Goal: Information Seeking & Learning: Learn about a topic

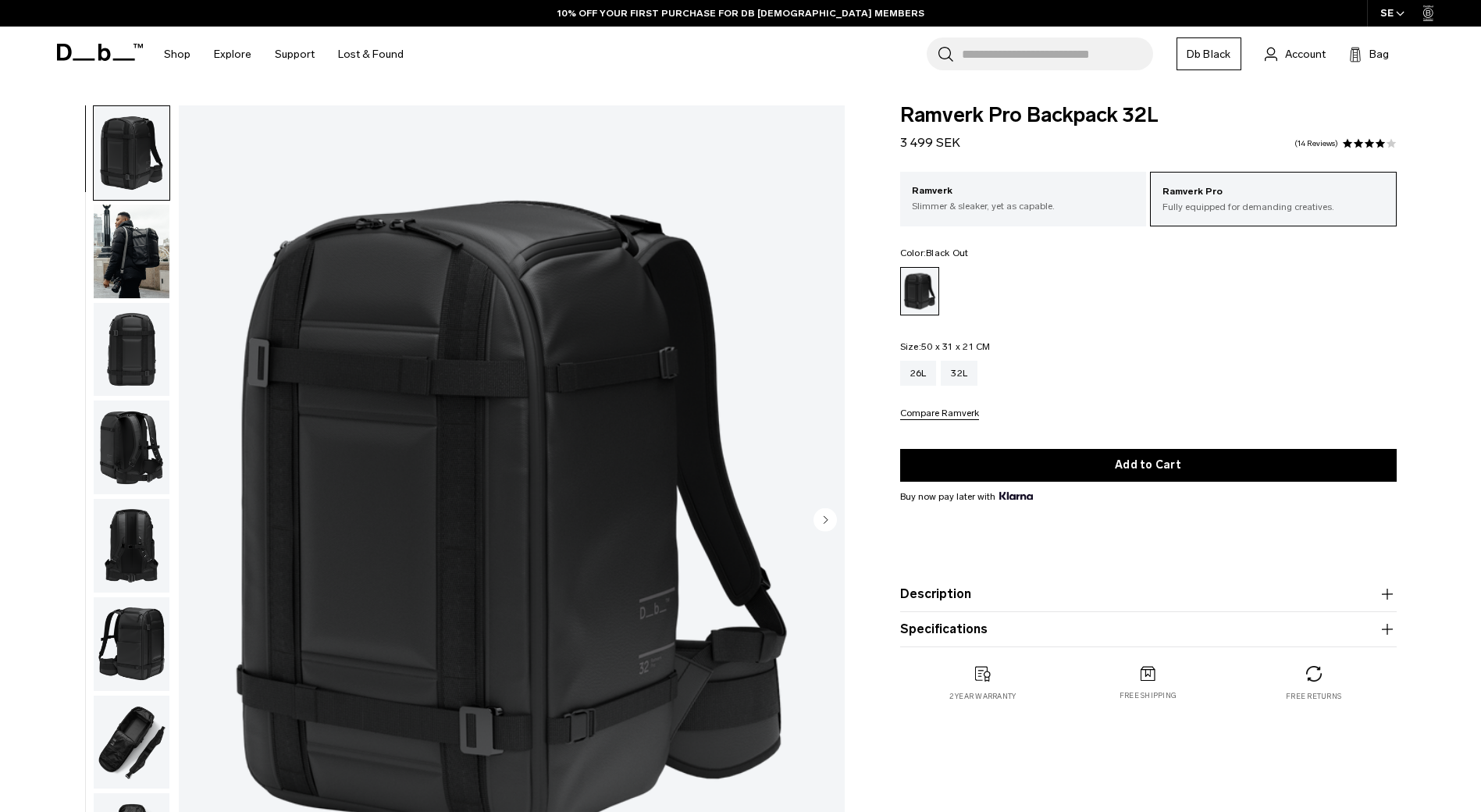
click at [974, 621] on button "Specifications" at bounding box center [1148, 629] width 496 height 19
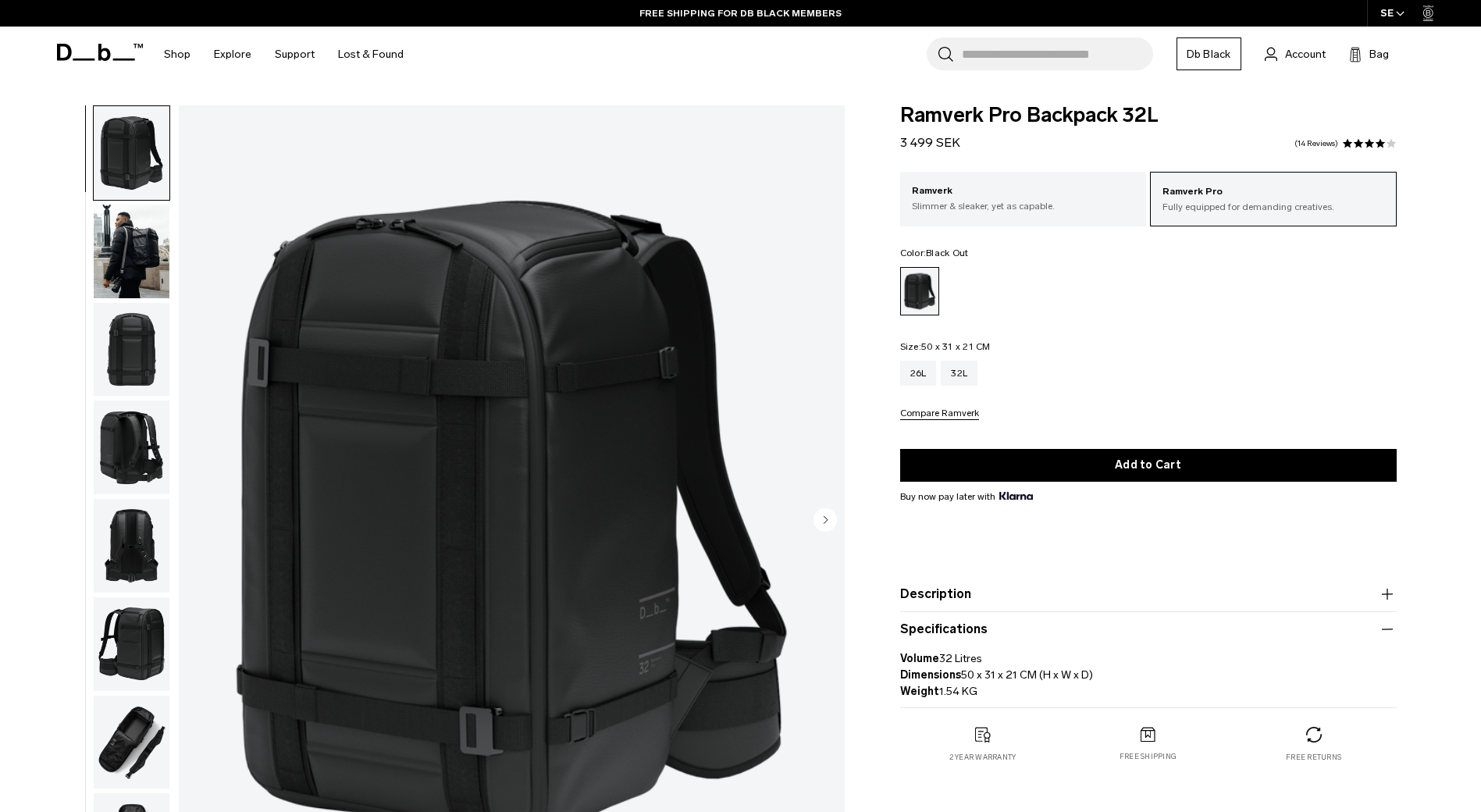
click at [98, 356] on img "button" at bounding box center [131, 349] width 75 height 93
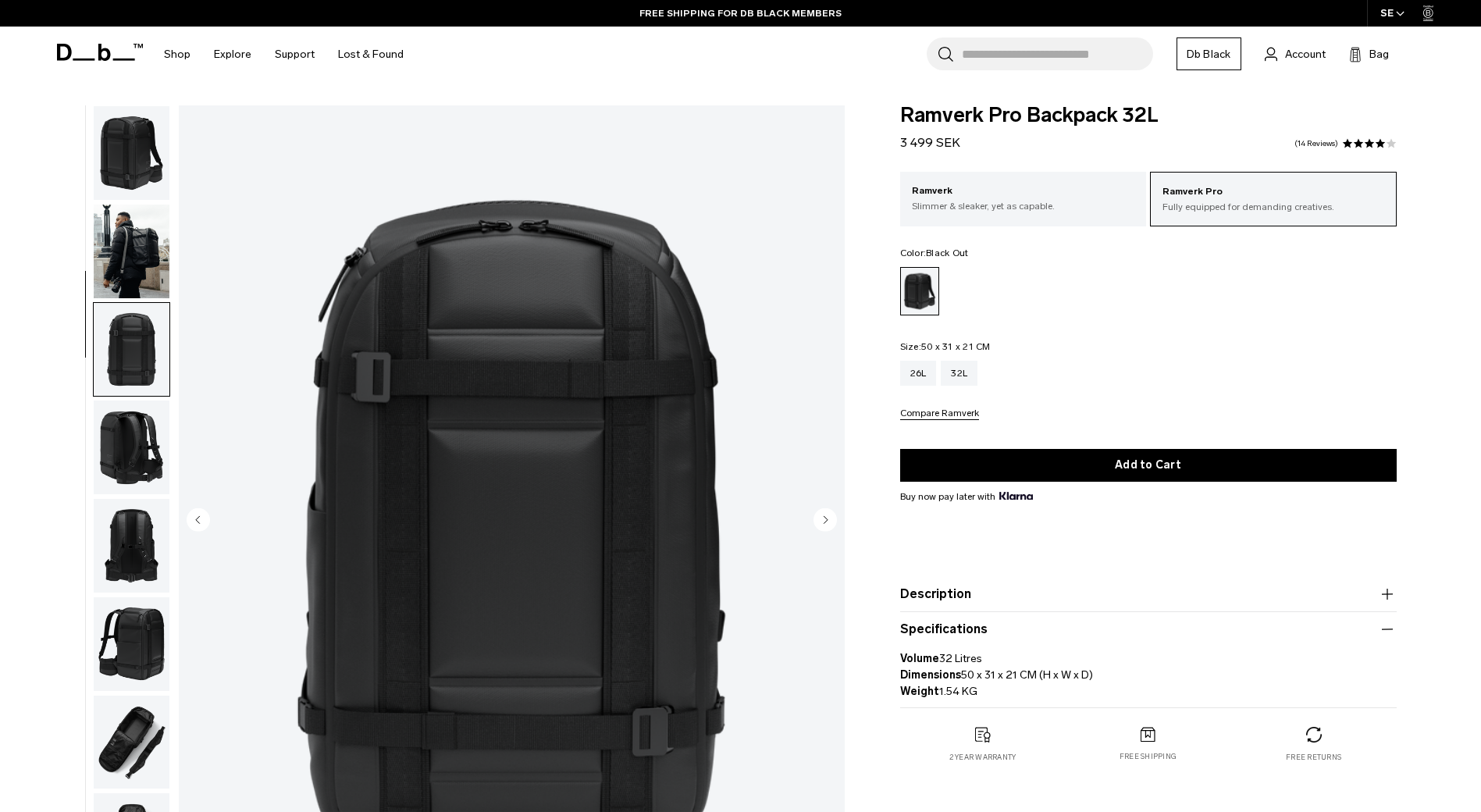
scroll to position [147, 0]
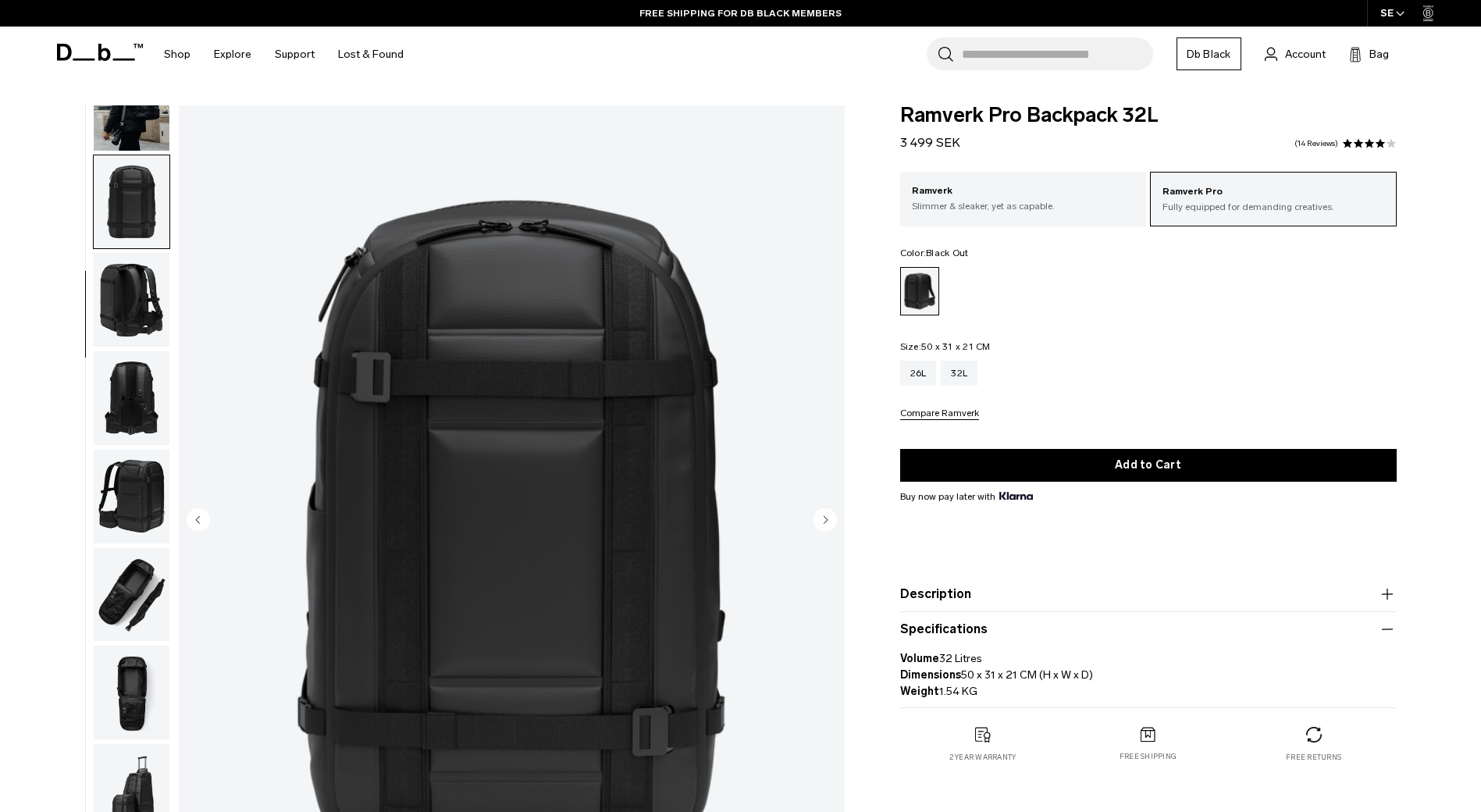
drag, startPoint x: 127, startPoint y: 403, endPoint x: 118, endPoint y: 403, distance: 9.0
click at [126, 404] on img "button" at bounding box center [131, 397] width 75 height 93
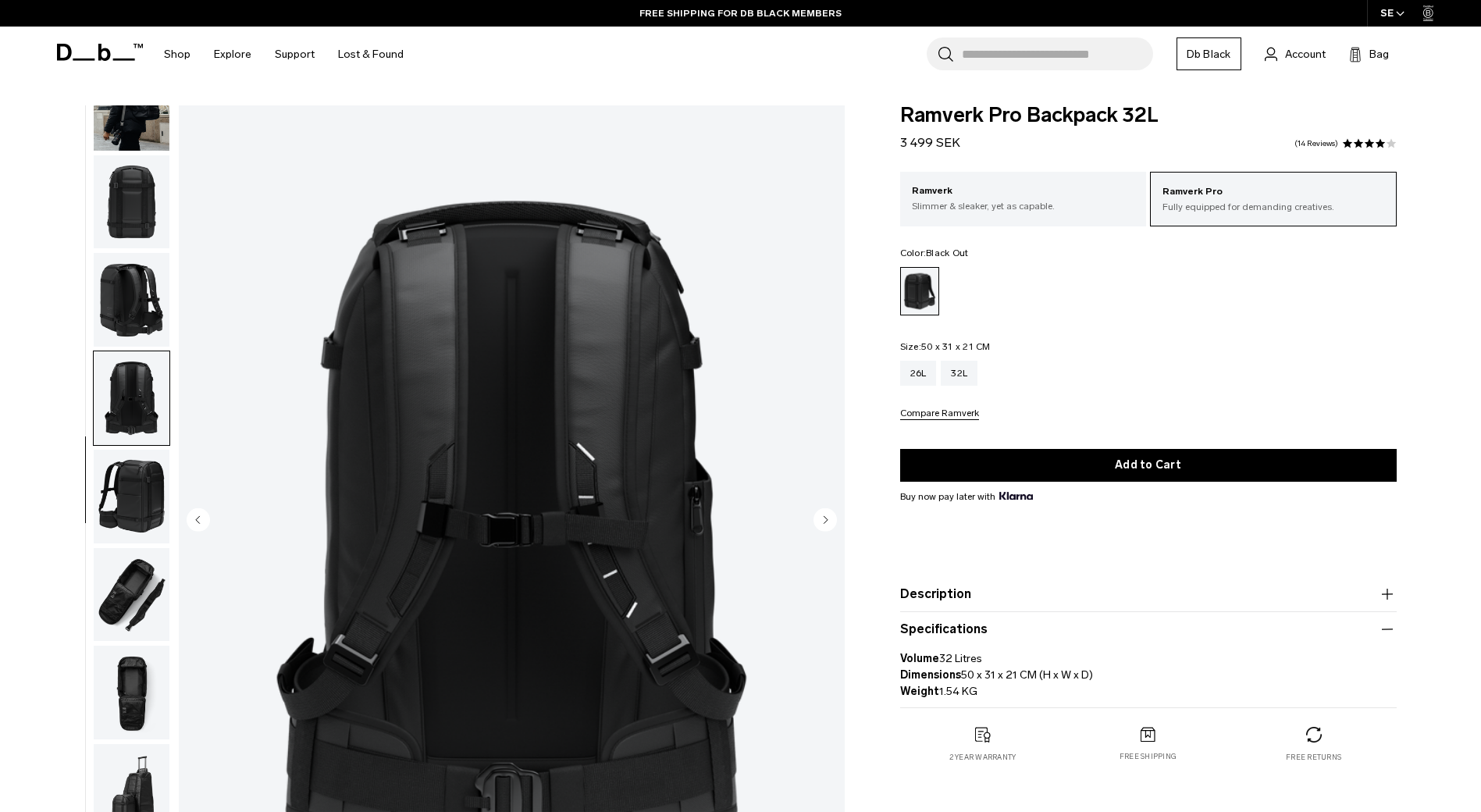
click at [131, 453] on img "button" at bounding box center [131, 496] width 75 height 93
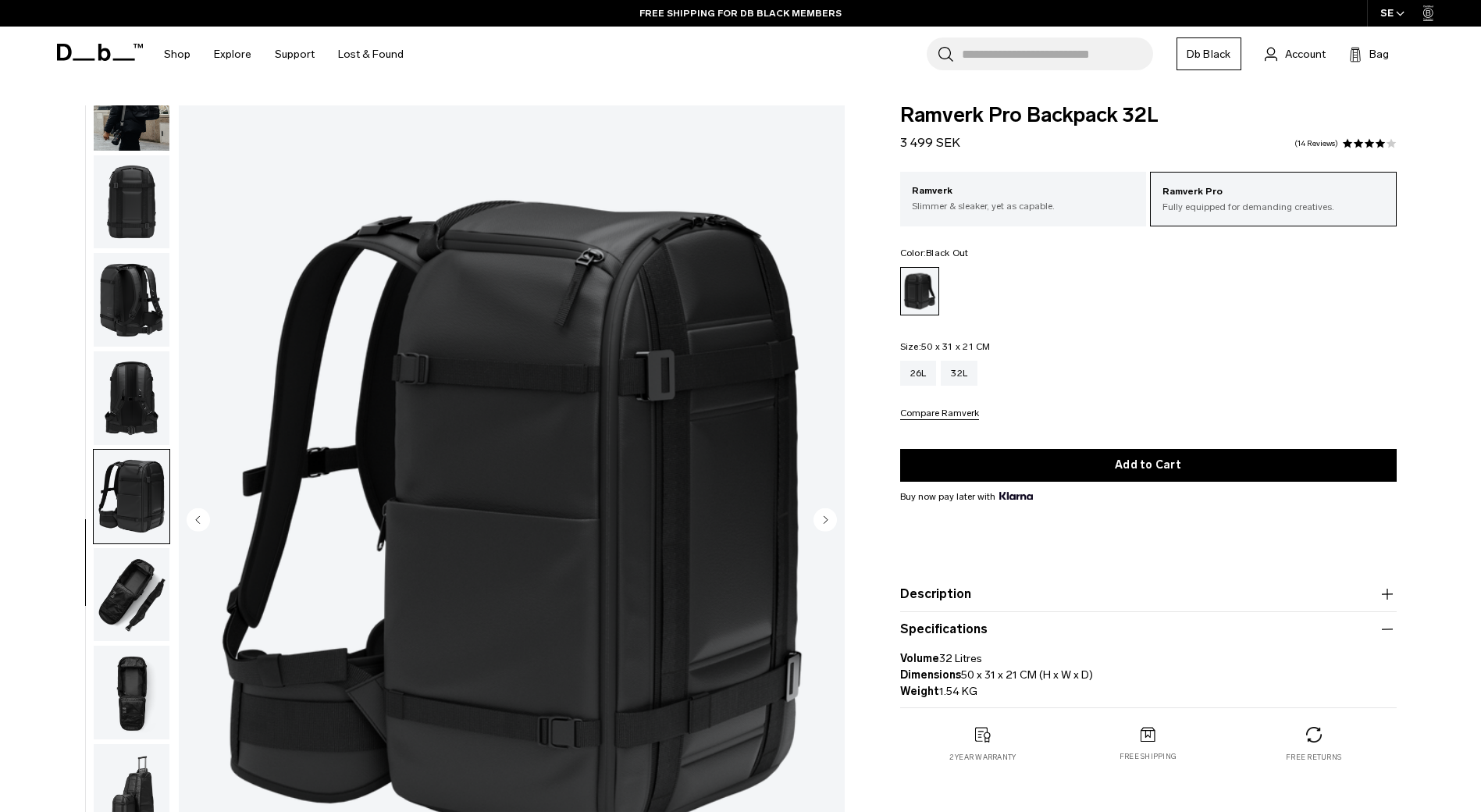
click at [135, 569] on img "button" at bounding box center [131, 595] width 75 height 93
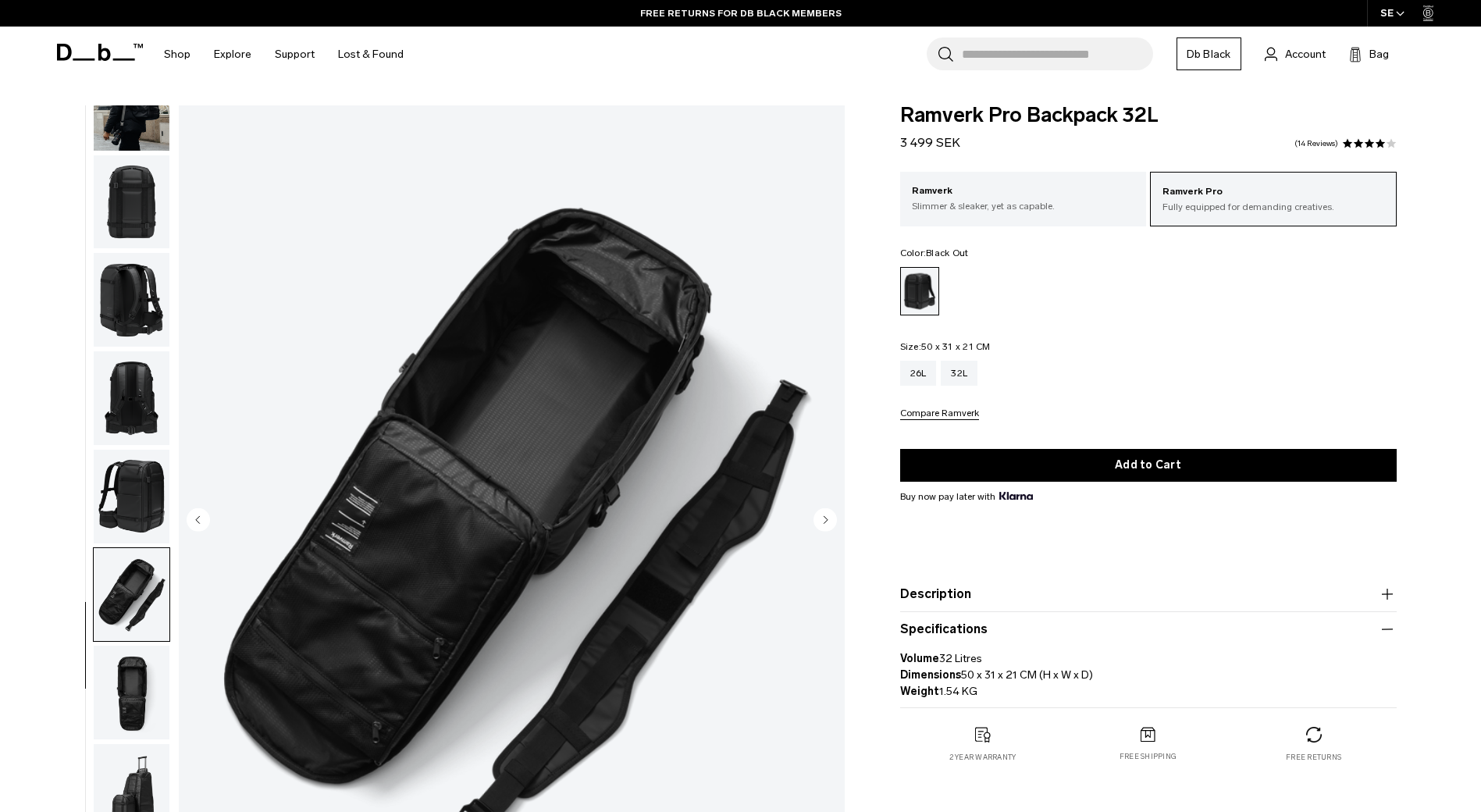
click at [145, 684] on img "button" at bounding box center [131, 692] width 75 height 93
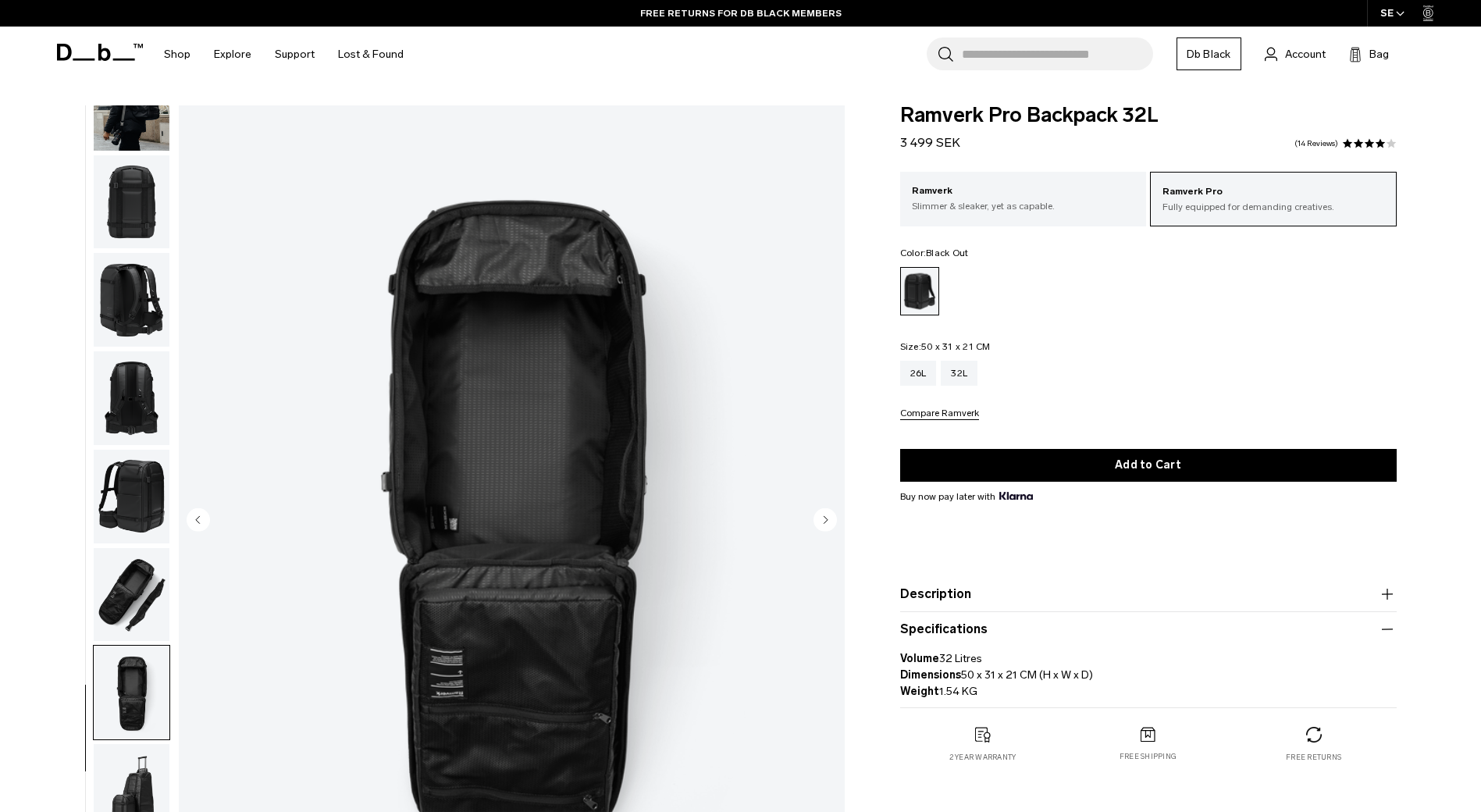
click at [164, 767] on img "button" at bounding box center [131, 790] width 75 height 93
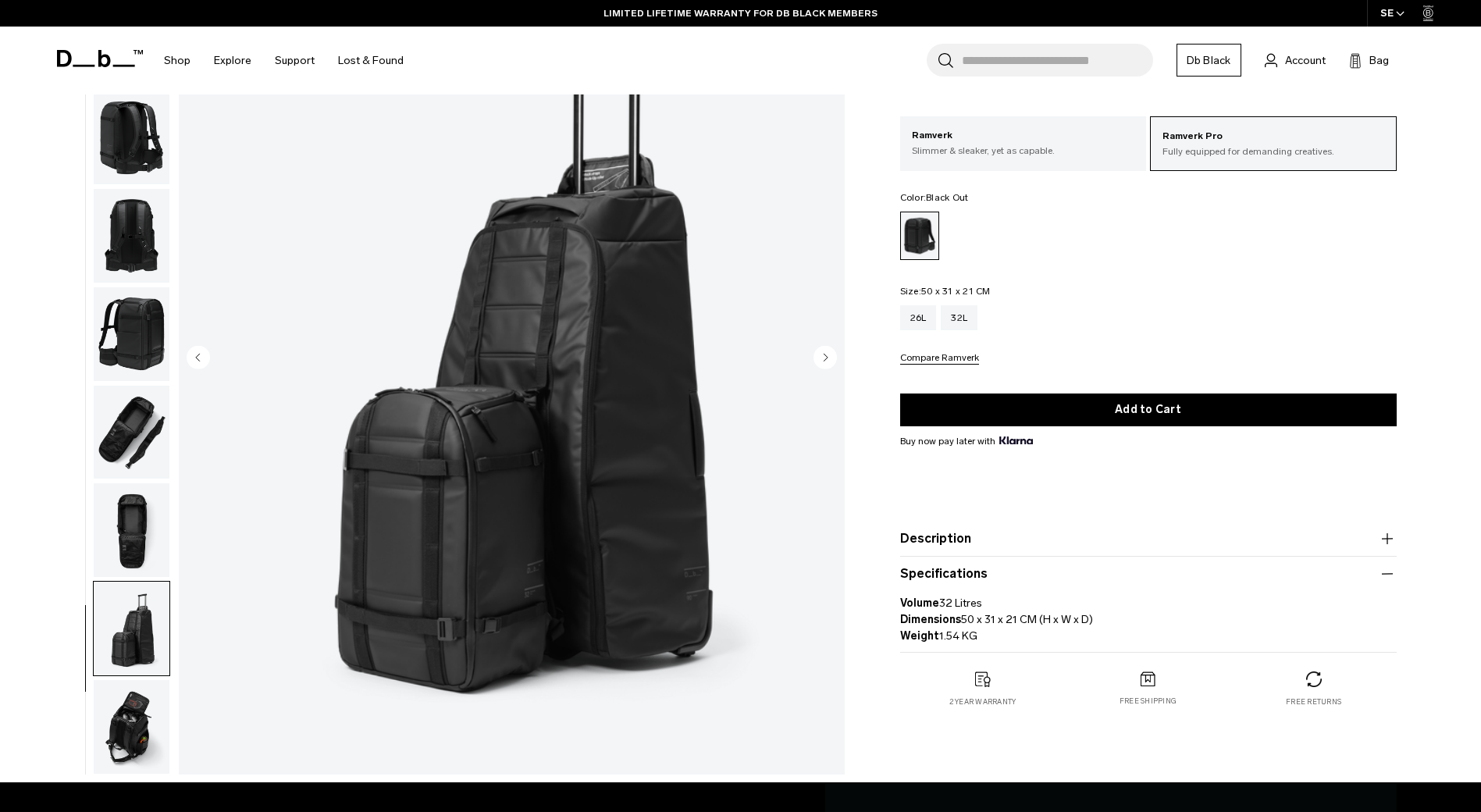
scroll to position [156, 0]
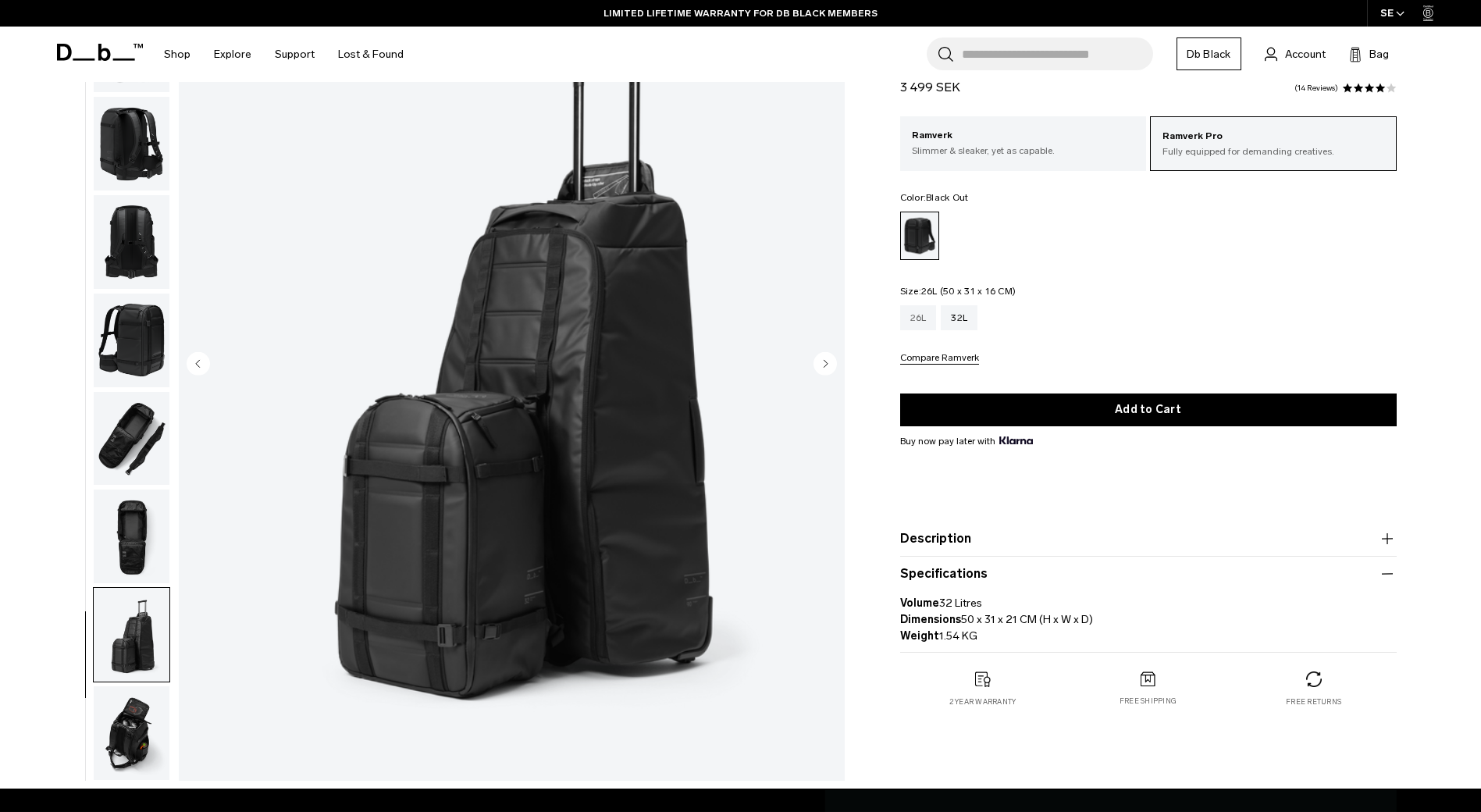
click at [931, 320] on div "26L" at bounding box center [918, 318] width 37 height 25
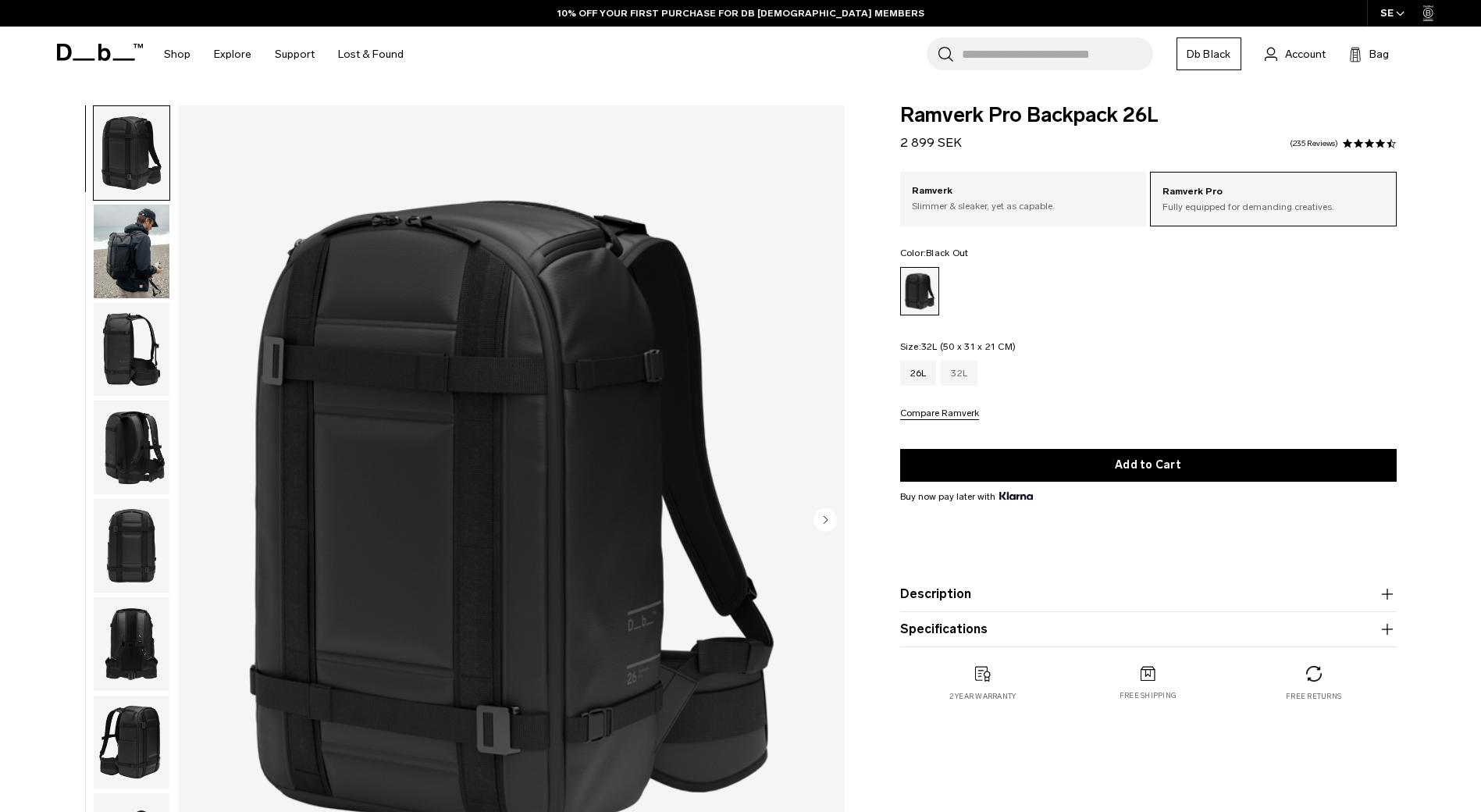
click at [967, 380] on div "32L" at bounding box center [959, 373] width 37 height 25
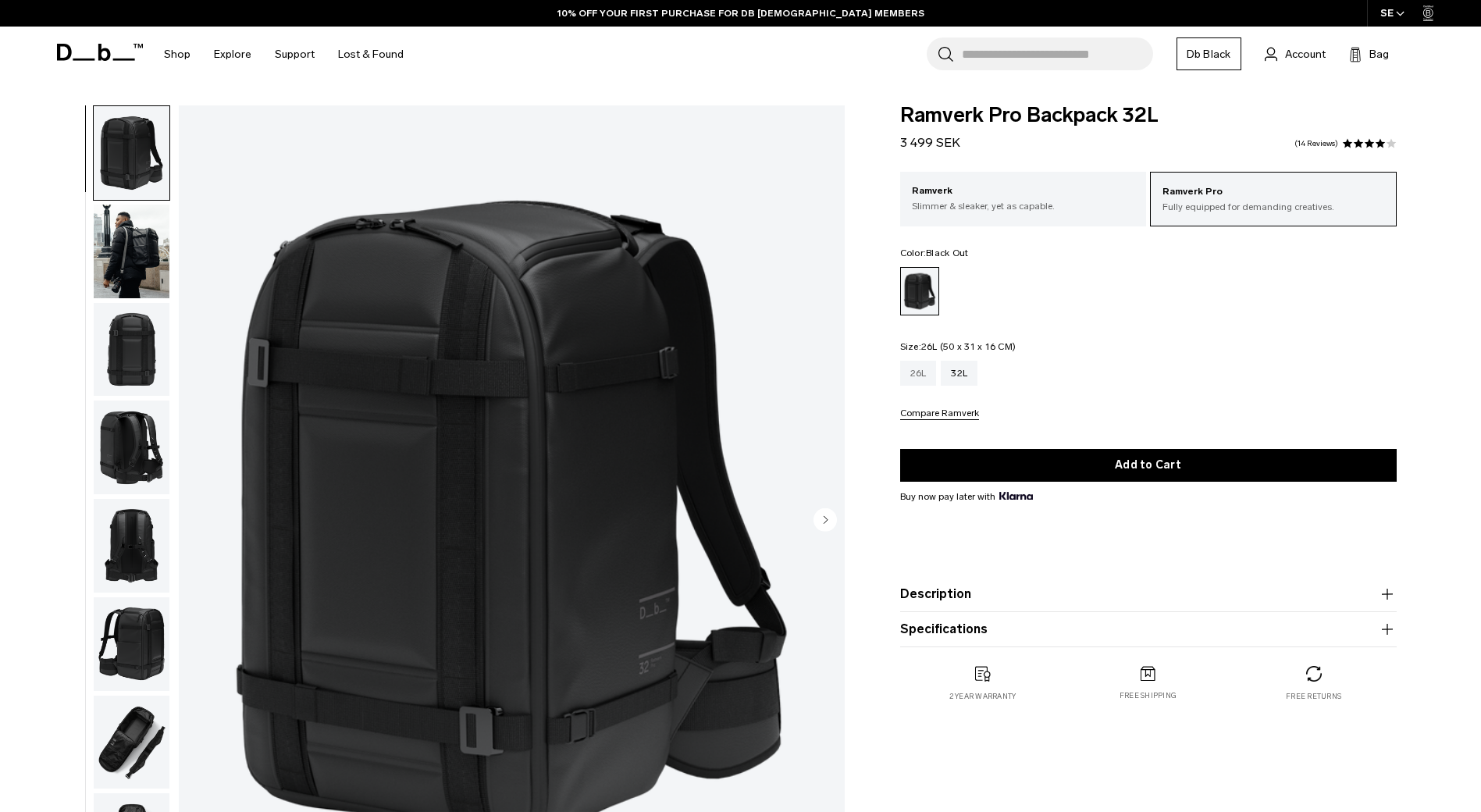
click at [920, 374] on div "26L" at bounding box center [918, 373] width 37 height 25
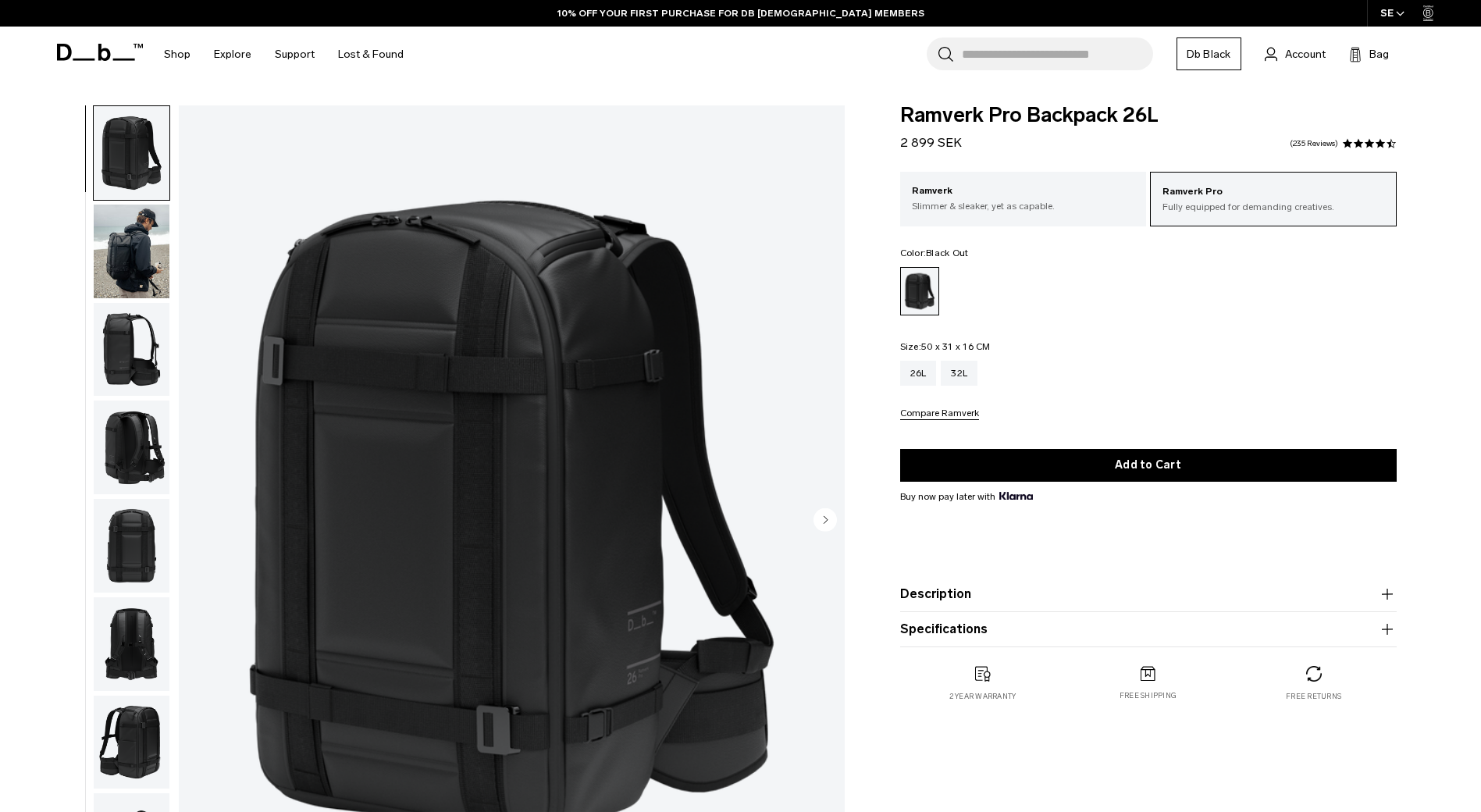
click at [100, 351] on img "button" at bounding box center [131, 349] width 75 height 93
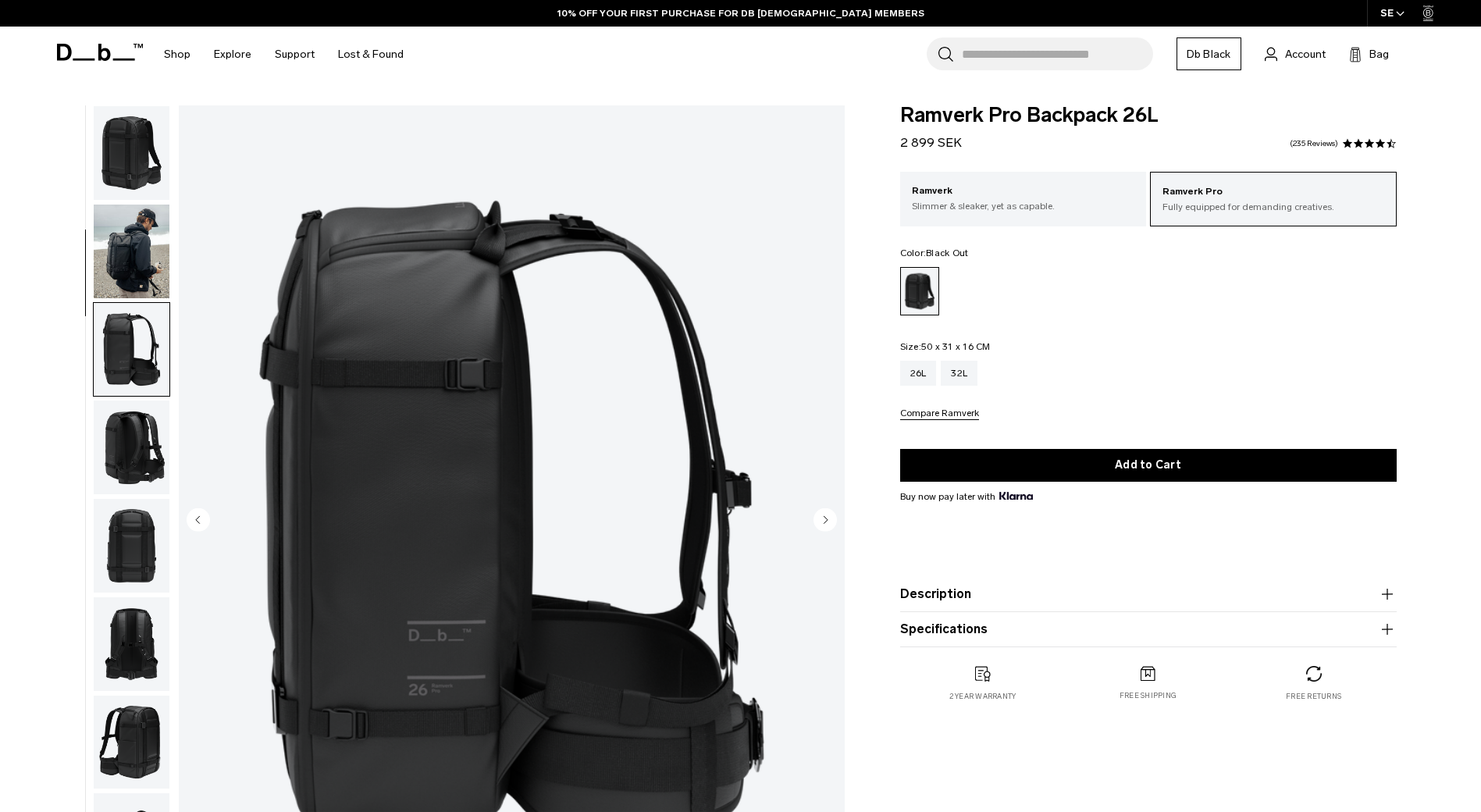
click at [141, 257] on img "button" at bounding box center [131, 251] width 75 height 93
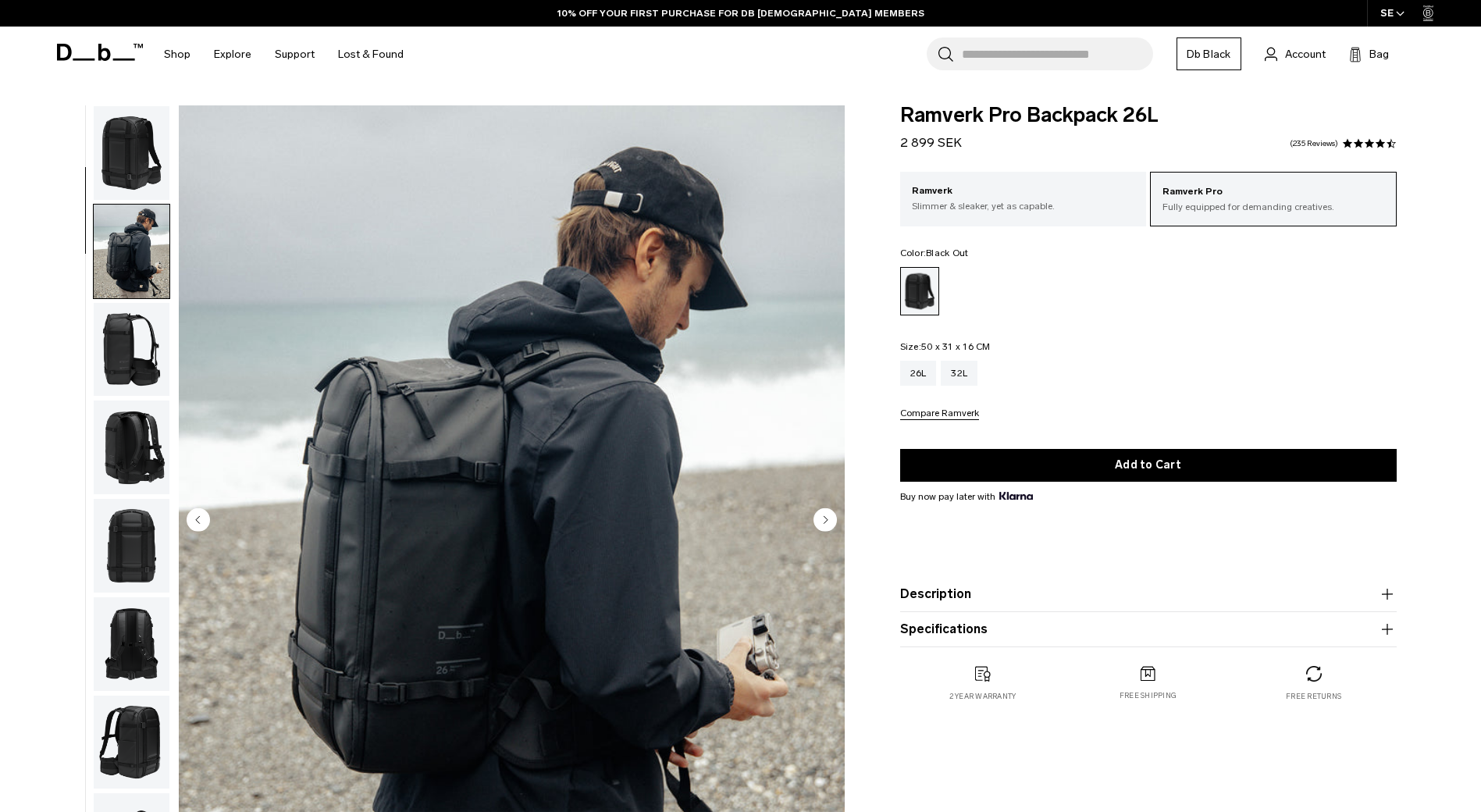
scroll to position [99, 0]
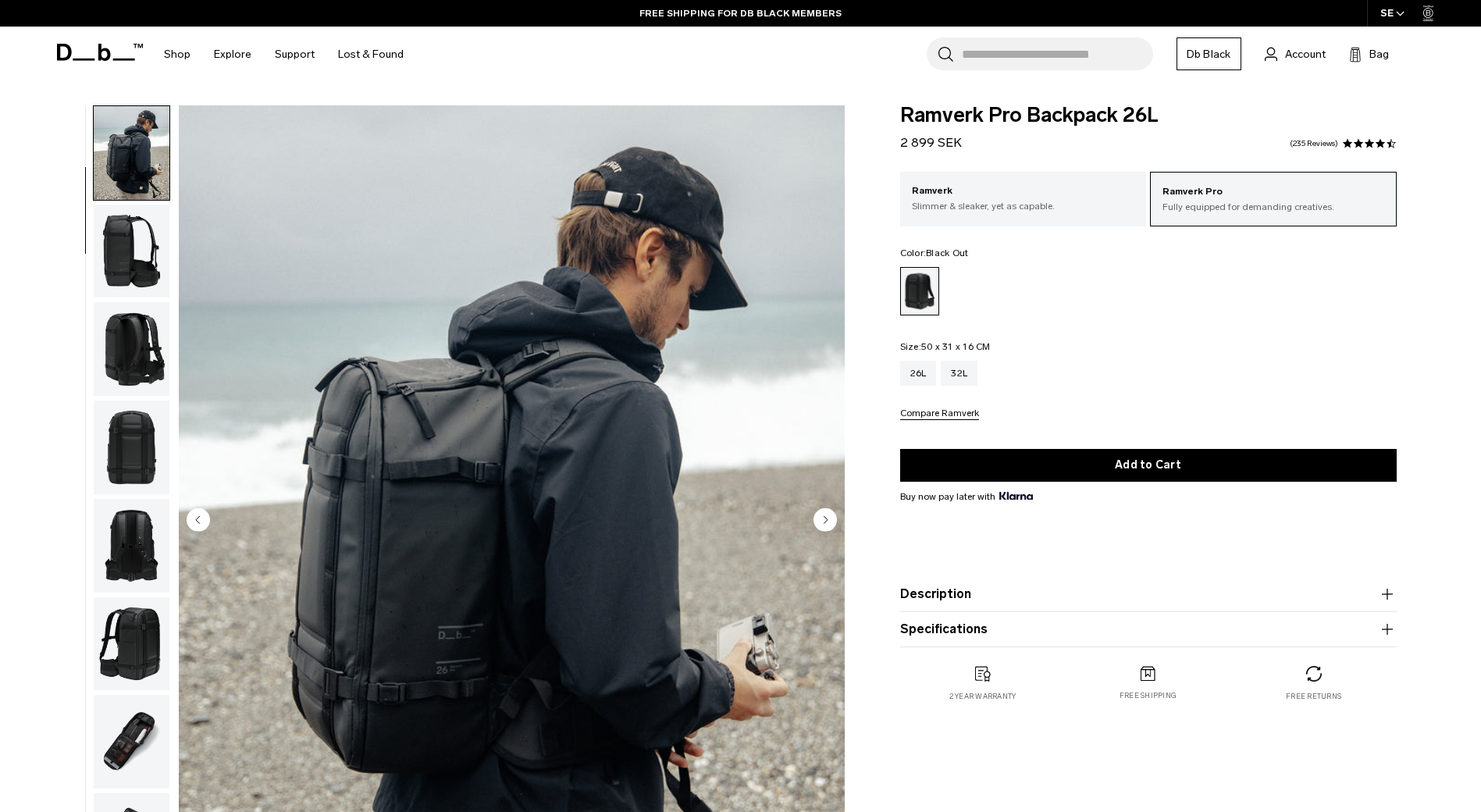
click at [101, 249] on img "button" at bounding box center [131, 251] width 75 height 93
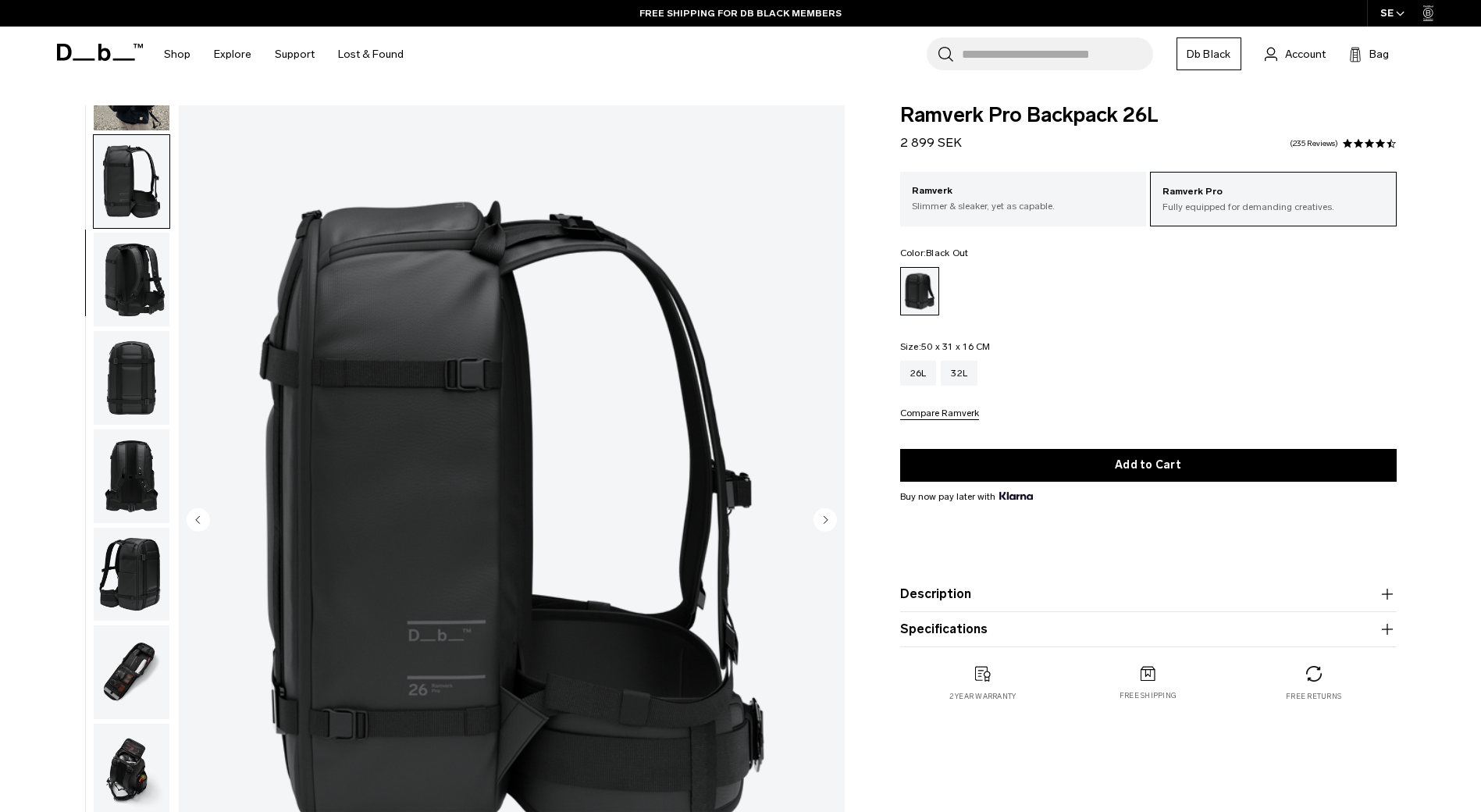
scroll to position [196, 0]
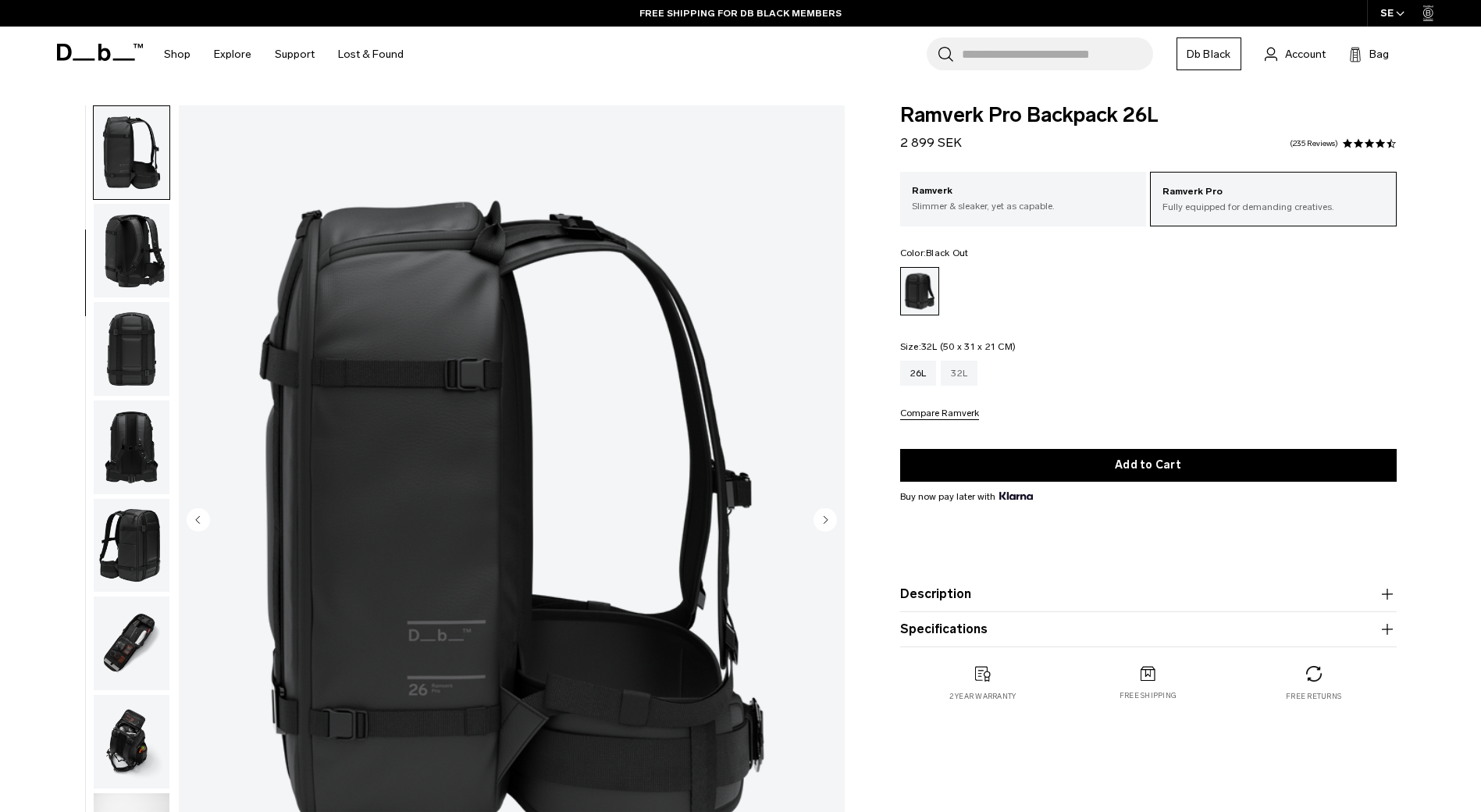
click at [962, 376] on div "32L" at bounding box center [959, 373] width 37 height 25
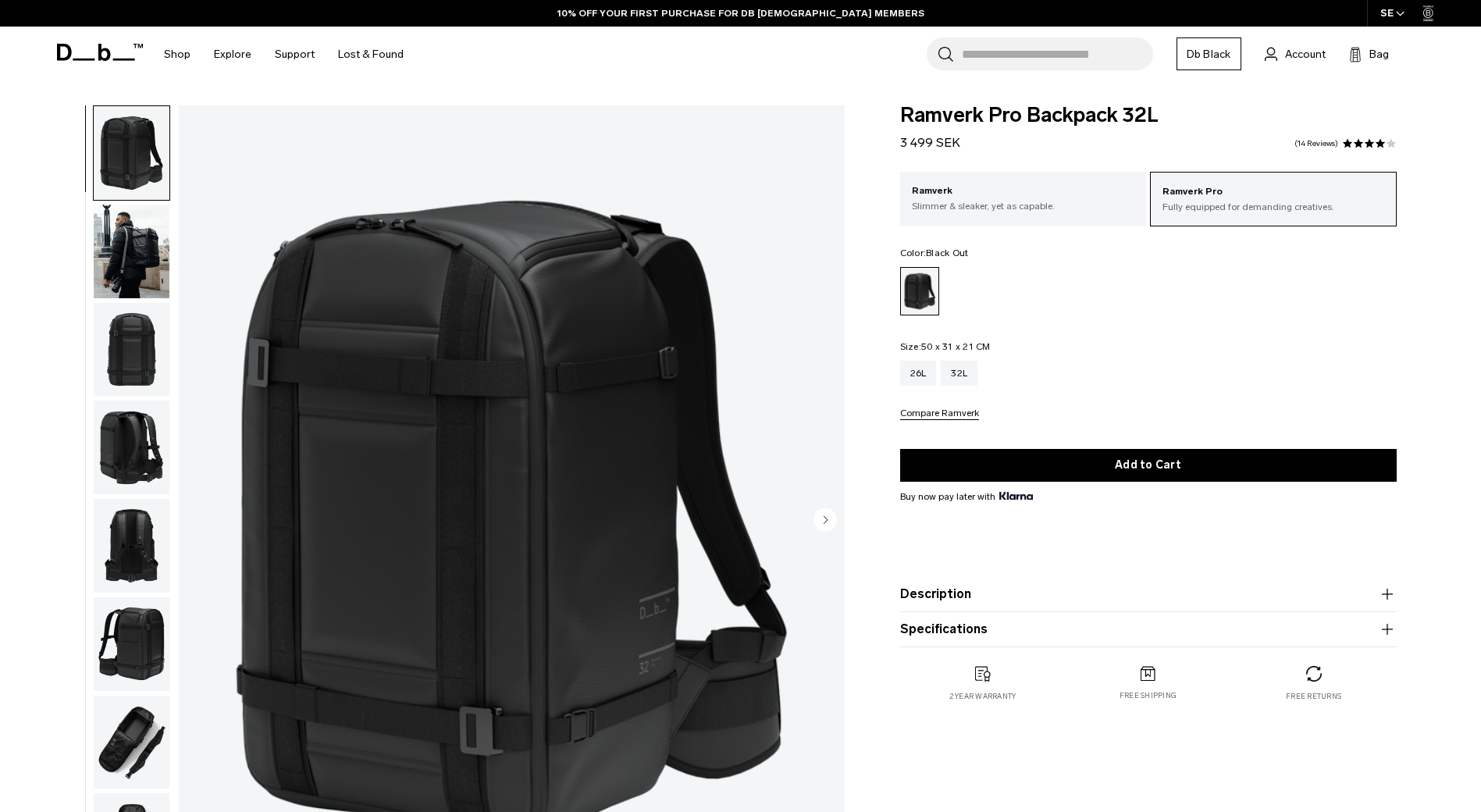
click at [139, 621] on img "button" at bounding box center [131, 643] width 75 height 93
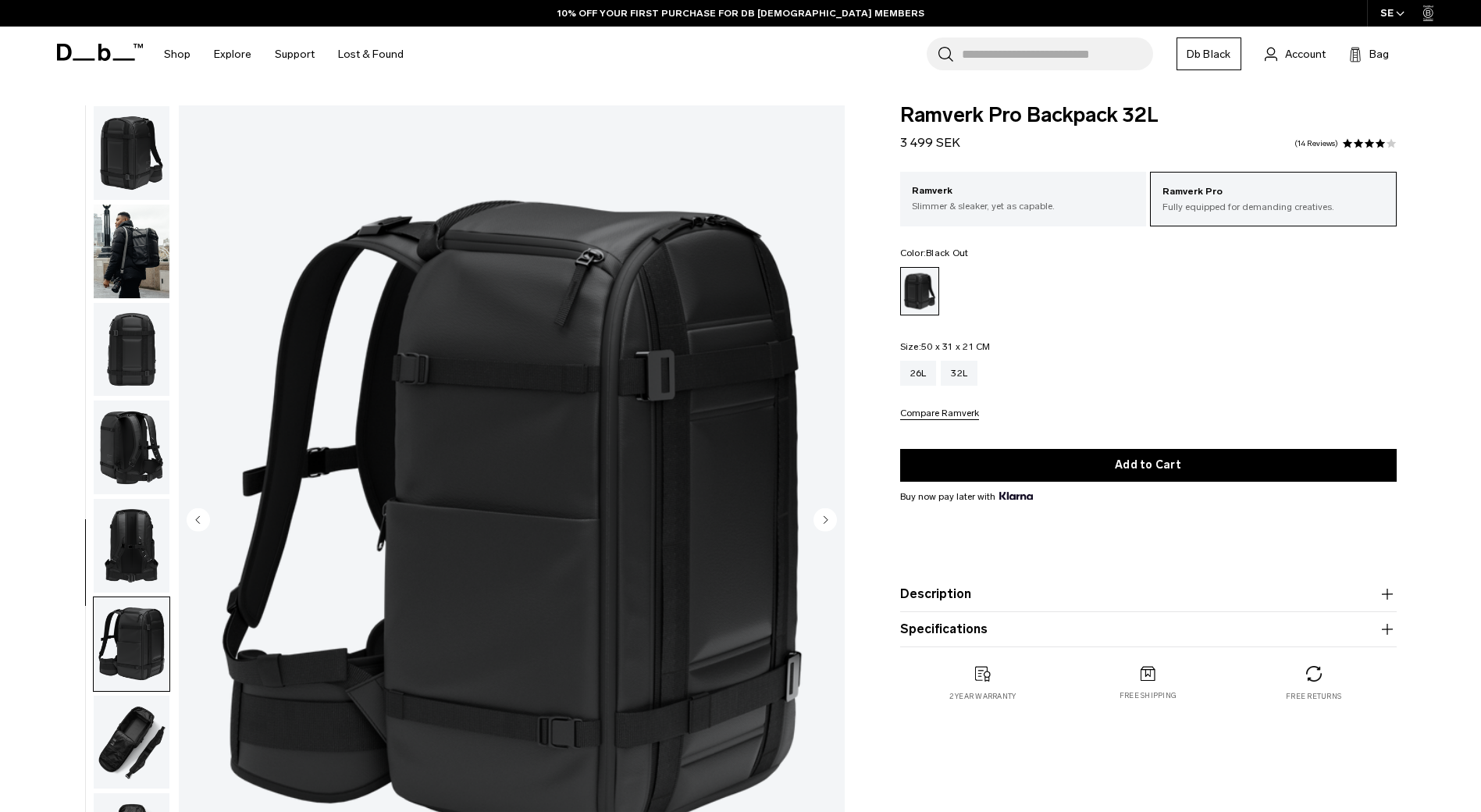
click at [136, 259] on img "button" at bounding box center [131, 251] width 75 height 93
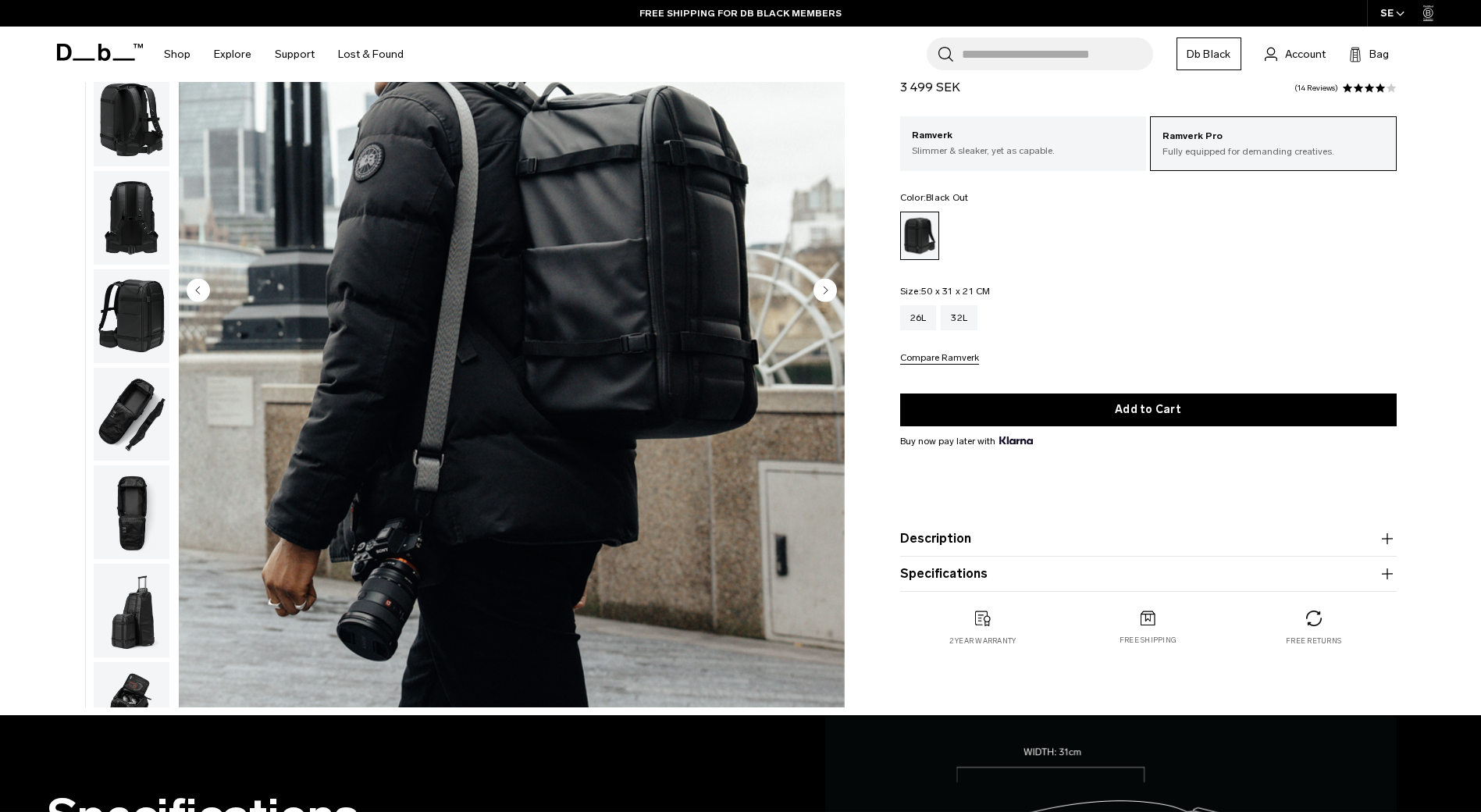
scroll to position [468, 0]
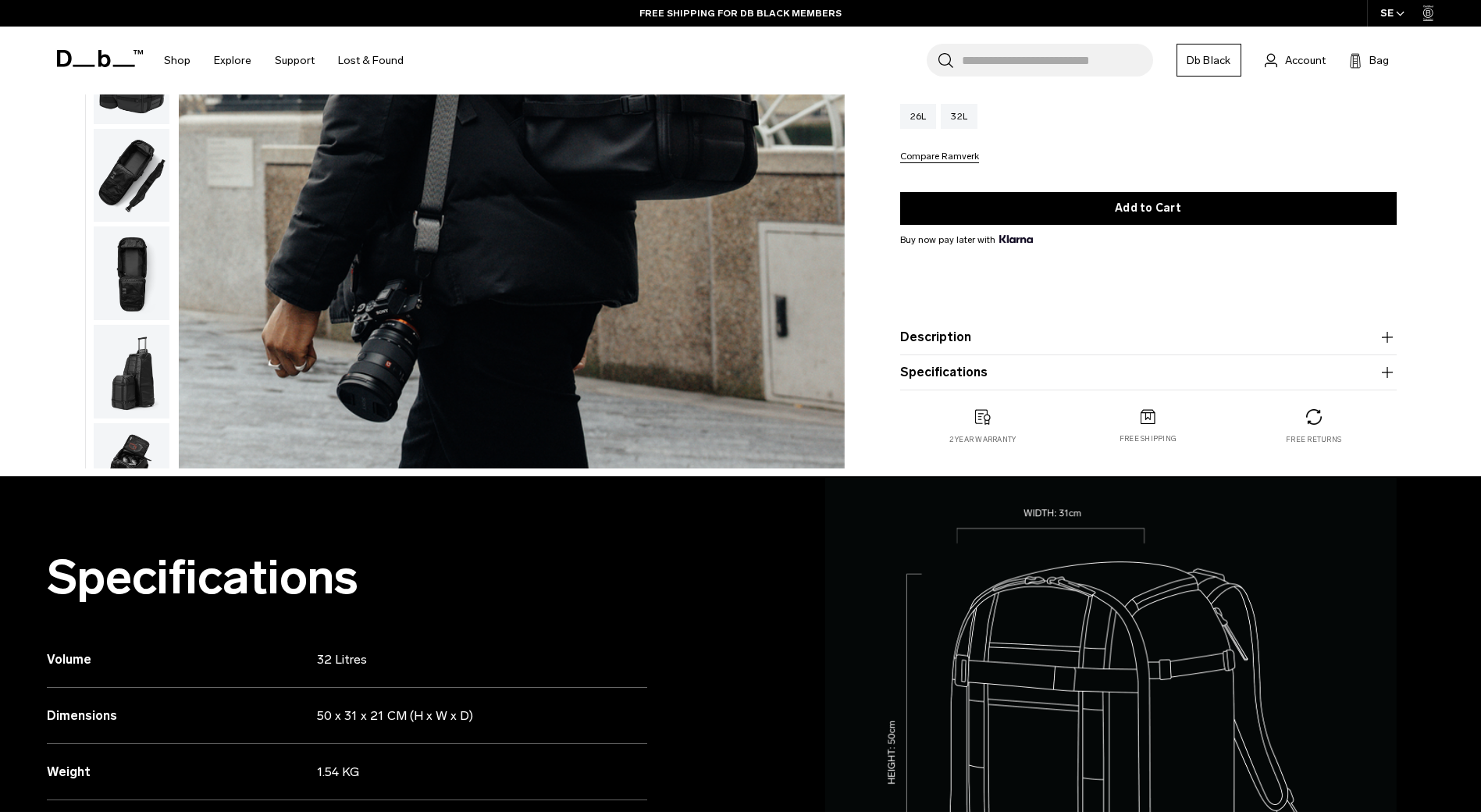
click at [117, 374] on img "button" at bounding box center [131, 371] width 75 height 93
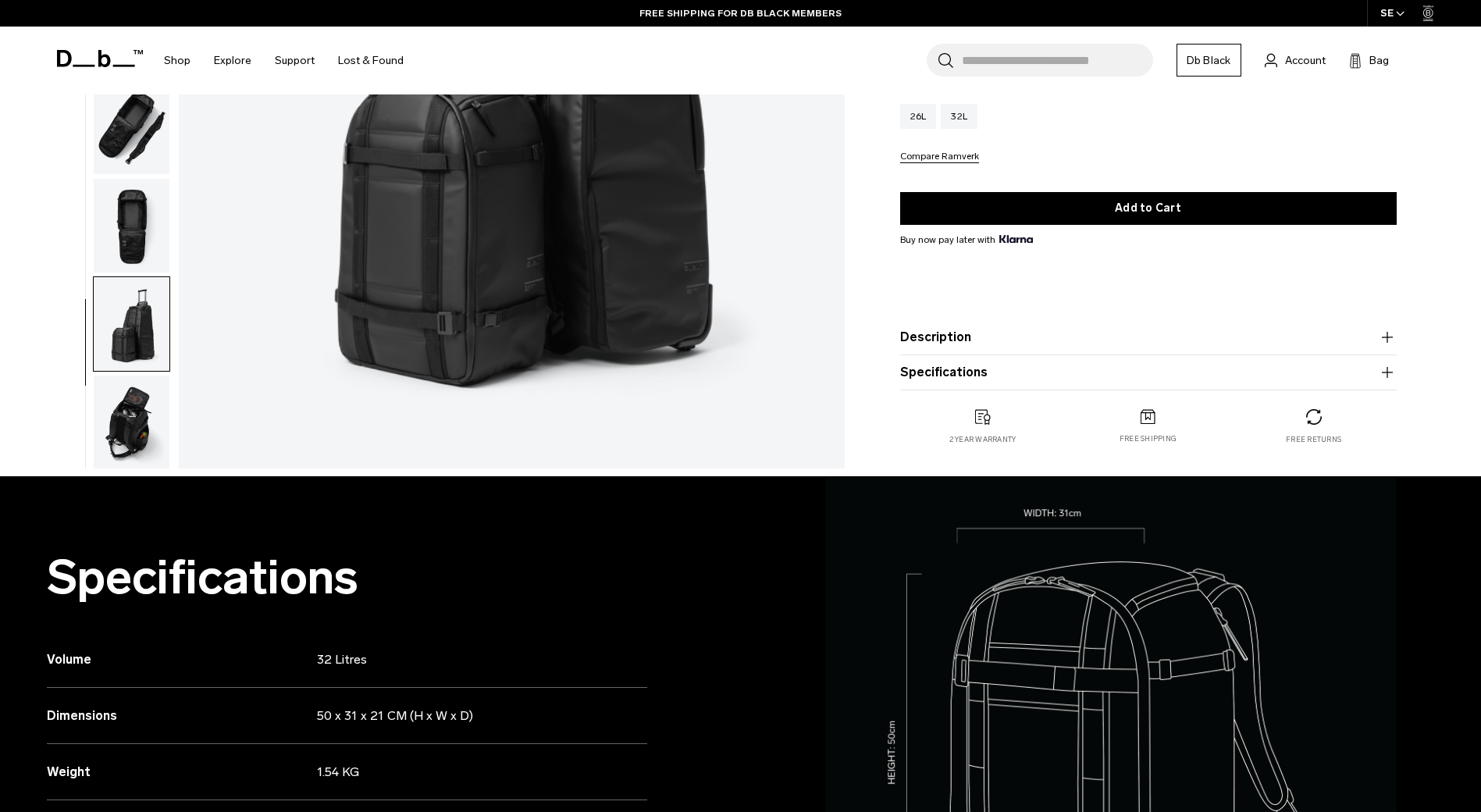
scroll to position [147, 0]
drag, startPoint x: 130, startPoint y: 450, endPoint x: 128, endPoint y: 441, distance: 9.2
click at [129, 451] on img "button" at bounding box center [131, 421] width 75 height 93
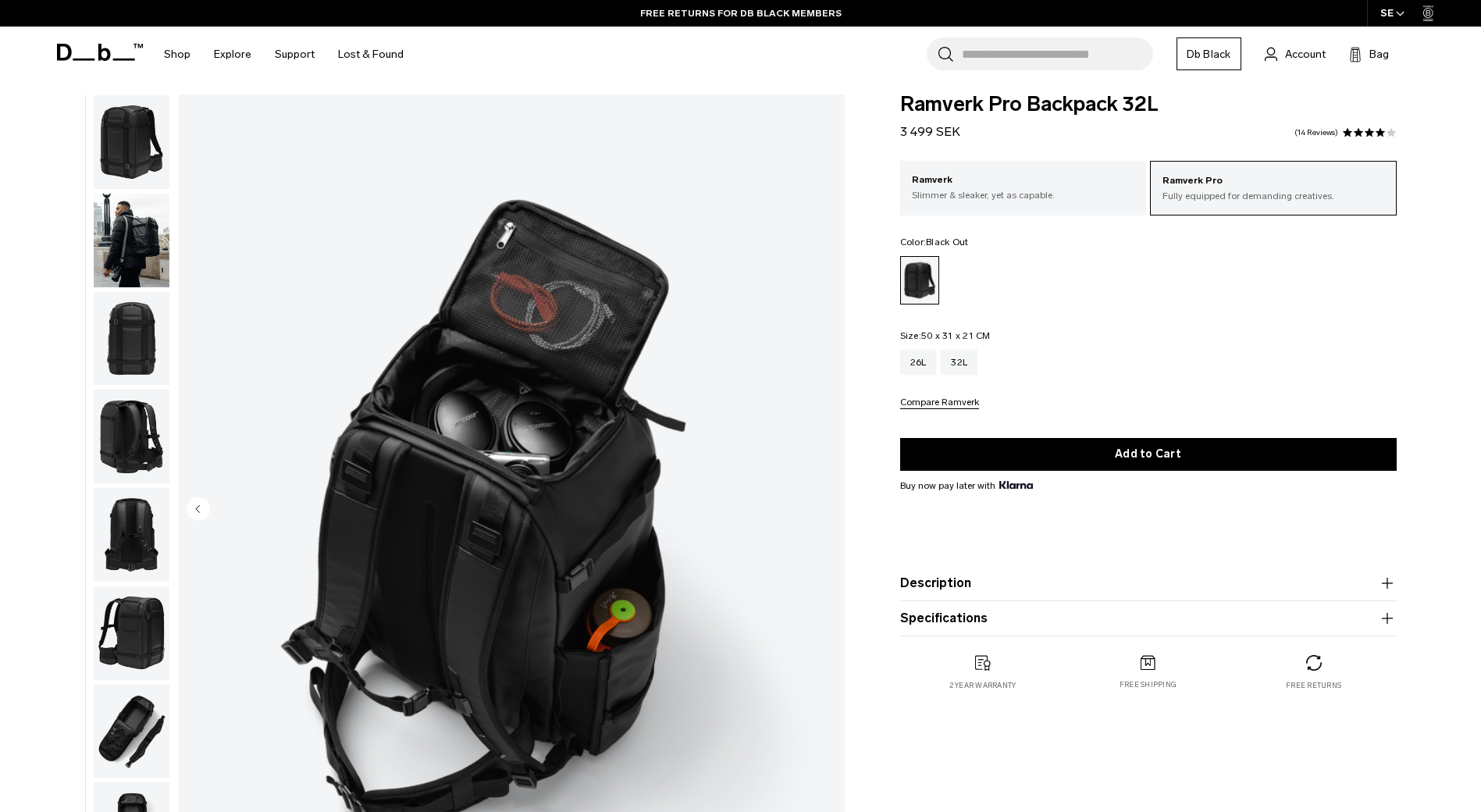
scroll to position [0, 0]
